Goal: Task Accomplishment & Management: Use online tool/utility

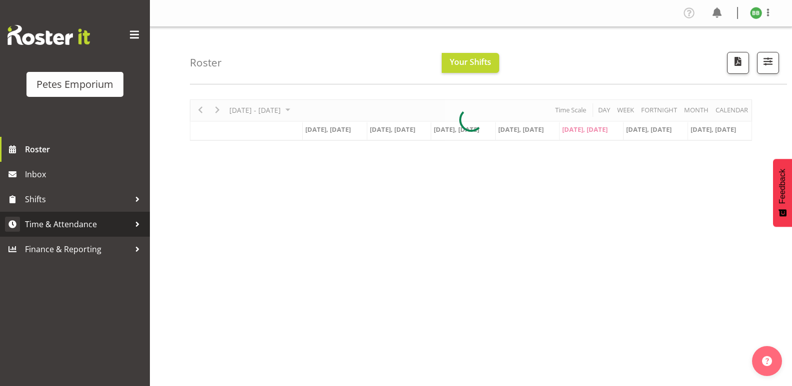
click at [90, 225] on span "Time & Attendance" at bounding box center [77, 224] width 105 height 15
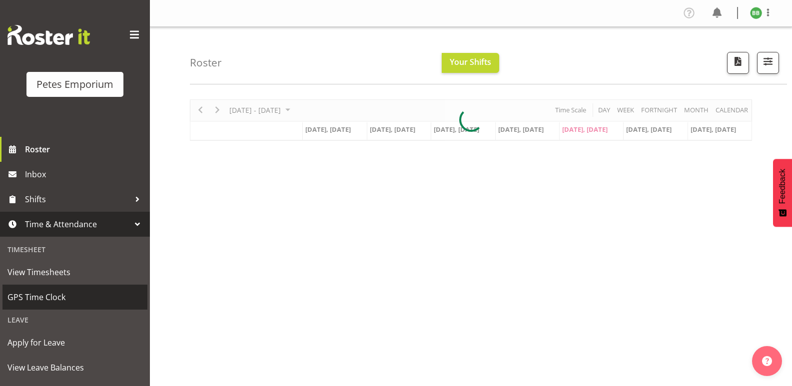
click at [71, 298] on span "GPS Time Clock" at bounding box center [74, 297] width 135 height 15
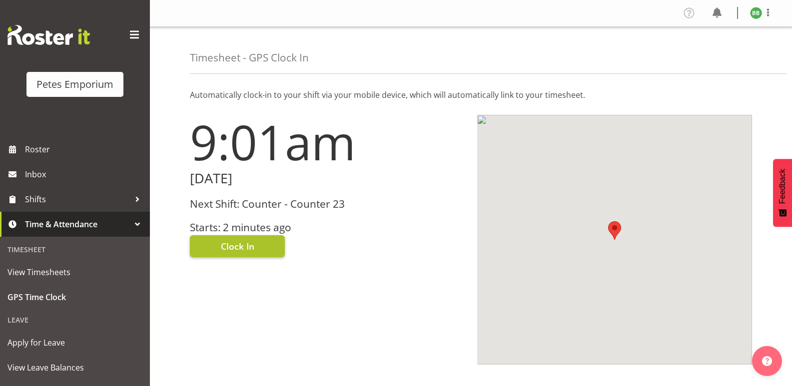
click at [242, 239] on button "Clock In" at bounding box center [237, 246] width 95 height 22
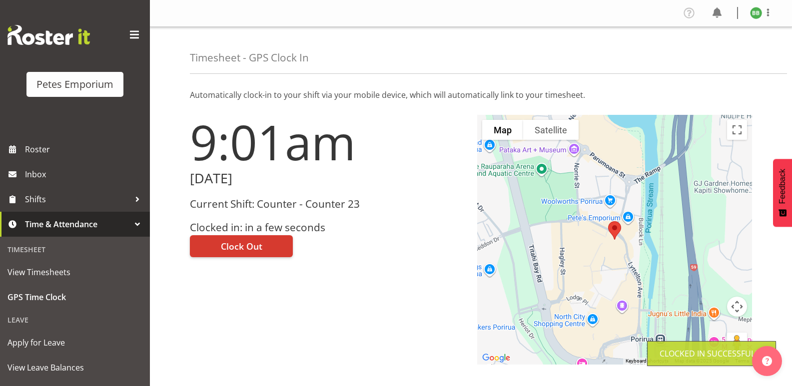
click at [753, 13] on img at bounding box center [756, 13] width 12 height 12
click at [712, 54] on link "Log Out" at bounding box center [726, 52] width 96 height 18
